Goal: Task Accomplishment & Management: Use online tool/utility

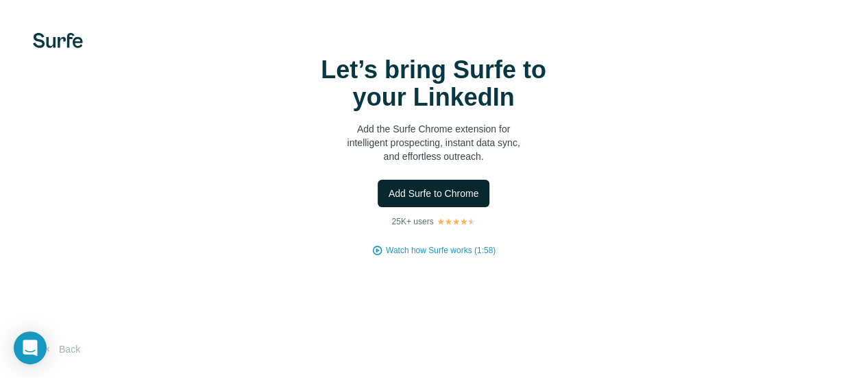
click at [389, 200] on span "Add Surfe to Chrome" at bounding box center [434, 193] width 91 height 14
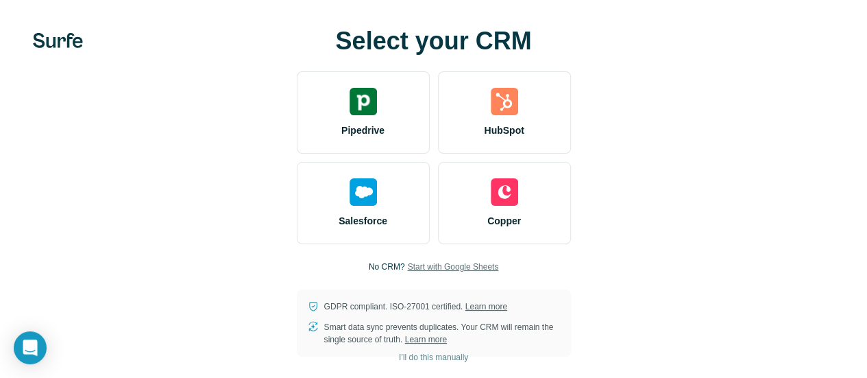
click at [407, 273] on span "Start with Google Sheets" at bounding box center [452, 267] width 91 height 12
